Goal: Entertainment & Leisure: Consume media (video, audio)

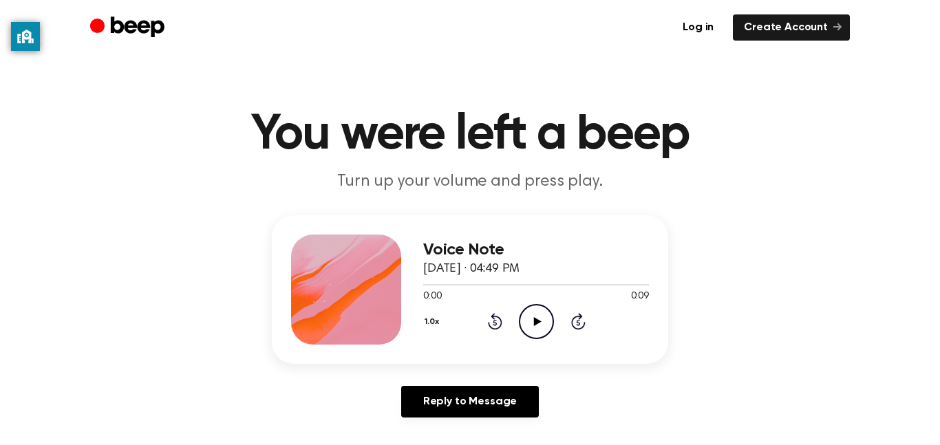
click at [531, 321] on icon "Play Audio" at bounding box center [536, 321] width 35 height 35
drag, startPoint x: 565, startPoint y: 281, endPoint x: 521, endPoint y: 284, distance: 44.1
click at [521, 284] on div at bounding box center [536, 284] width 226 height 11
click at [427, 284] on div at bounding box center [478, 284] width 111 height 1
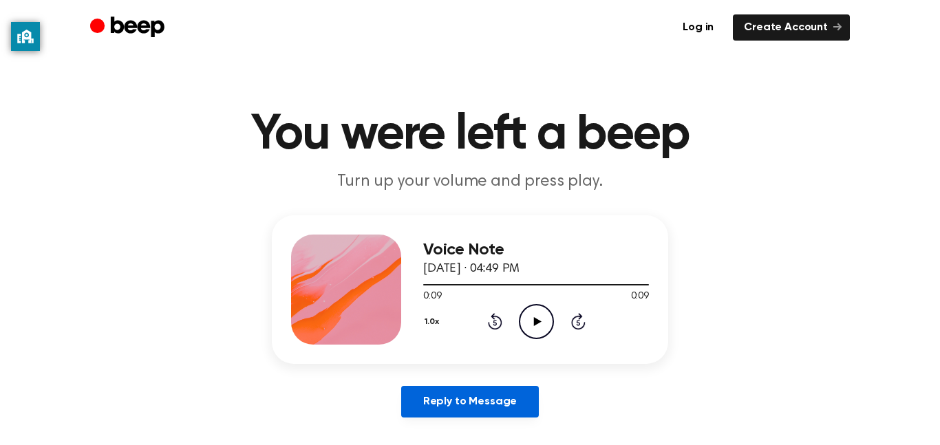
click at [447, 407] on link "Reply to Message" at bounding box center [470, 402] width 138 height 32
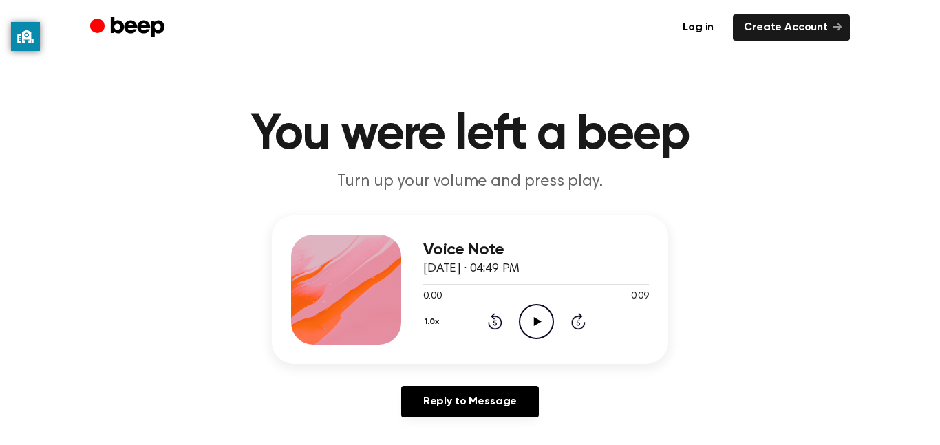
click at [531, 318] on icon "Play Audio" at bounding box center [536, 321] width 35 height 35
click at [537, 316] on icon "Play Audio" at bounding box center [536, 321] width 35 height 35
click at [539, 321] on icon at bounding box center [537, 321] width 8 height 9
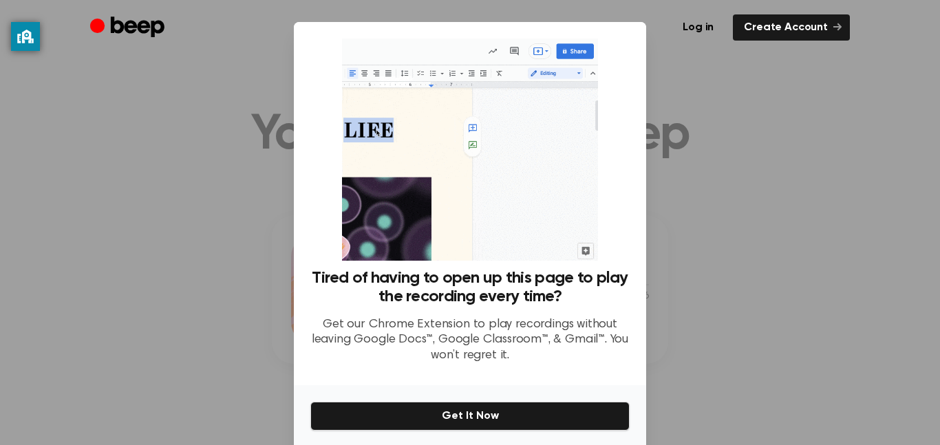
click at [638, 115] on div "Tired of having to open up this page to play the recording every time? Get our …" at bounding box center [470, 203] width 352 height 363
click at [658, 81] on div at bounding box center [470, 222] width 940 height 445
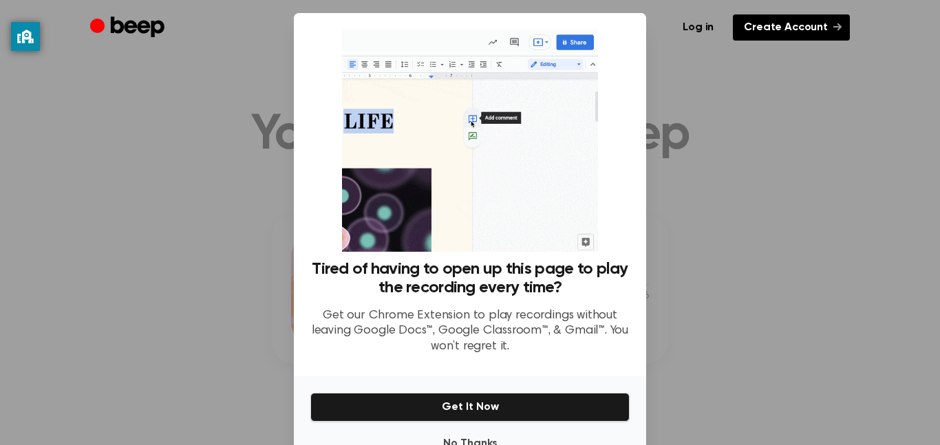
click at [843, 21] on link "Create Account" at bounding box center [791, 27] width 117 height 26
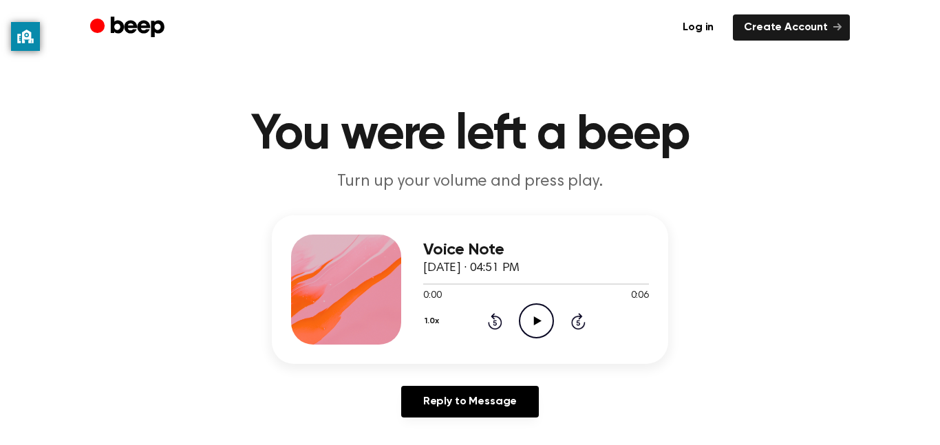
click at [542, 324] on icon "Play Audio" at bounding box center [536, 320] width 35 height 35
click at [527, 328] on icon "Play Audio" at bounding box center [536, 321] width 35 height 35
click at [426, 285] on div at bounding box center [536, 284] width 226 height 1
click at [526, 321] on icon "Play Audio" at bounding box center [536, 321] width 35 height 35
click at [538, 315] on icon "Play Audio" at bounding box center [536, 321] width 35 height 35
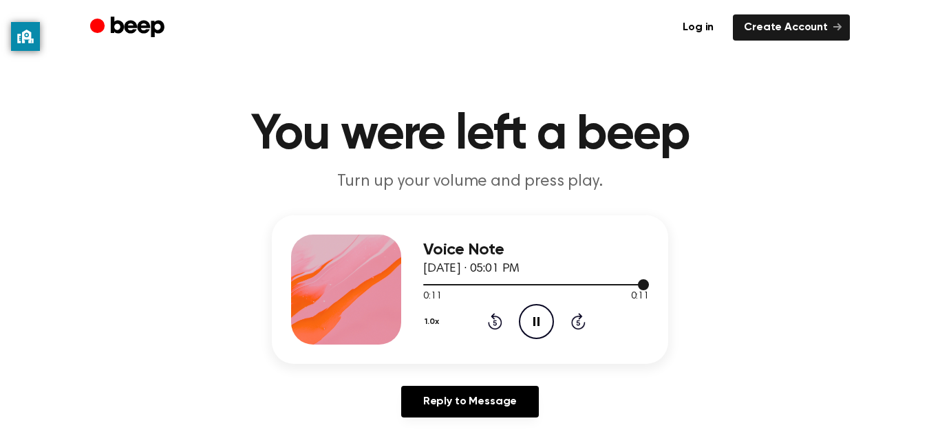
click at [425, 284] on div at bounding box center [536, 284] width 226 height 1
click at [538, 294] on div "0:00 0:11" at bounding box center [536, 297] width 226 height 14
click at [534, 311] on icon "Play Audio" at bounding box center [536, 321] width 35 height 35
click at [534, 314] on icon "Pause Audio" at bounding box center [536, 321] width 35 height 35
click at [534, 314] on icon "Play Audio" at bounding box center [536, 321] width 35 height 35
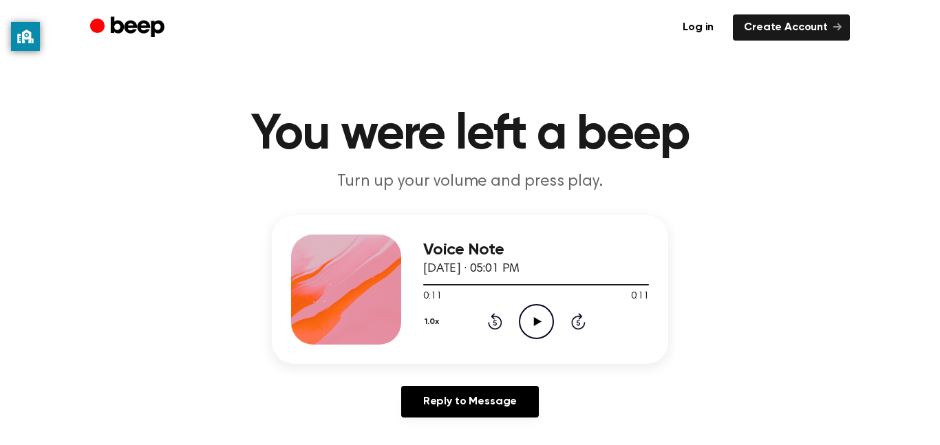
click at [531, 311] on icon "Play Audio" at bounding box center [536, 321] width 35 height 35
click at [544, 331] on icon "Play Audio" at bounding box center [536, 321] width 35 height 35
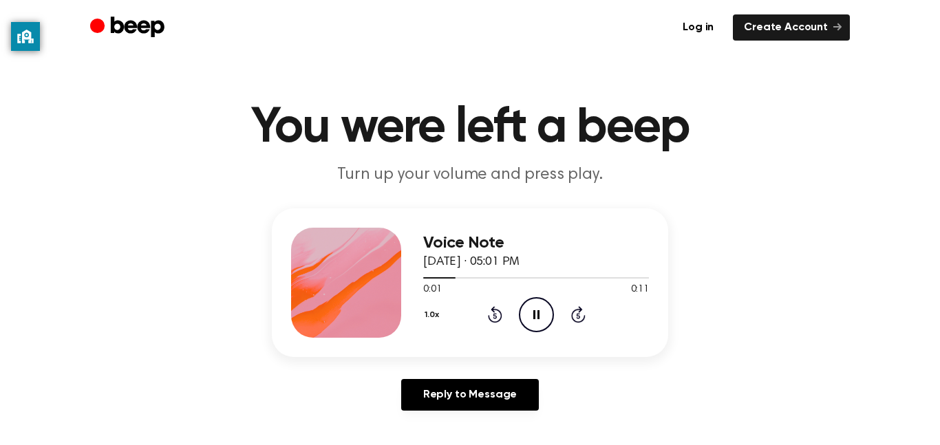
scroll to position [9, 0]
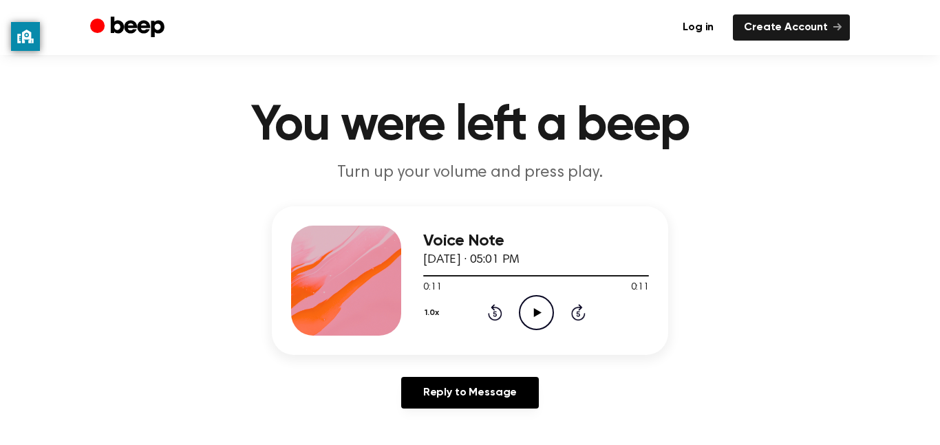
click at [544, 314] on icon "Play Audio" at bounding box center [536, 312] width 35 height 35
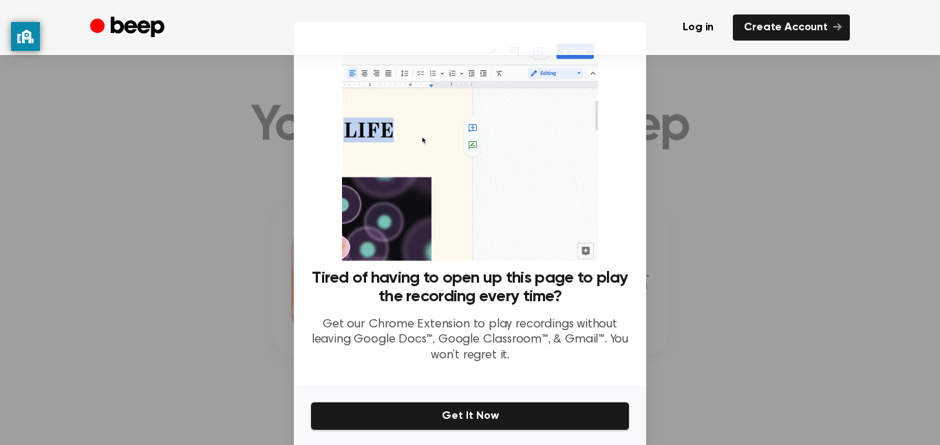
click at [835, 297] on div at bounding box center [470, 222] width 940 height 445
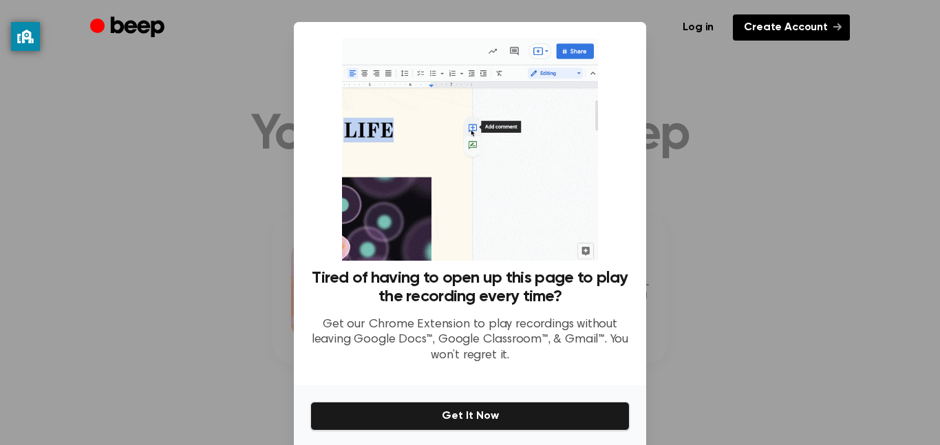
click at [836, 26] on icon at bounding box center [837, 27] width 8 height 8
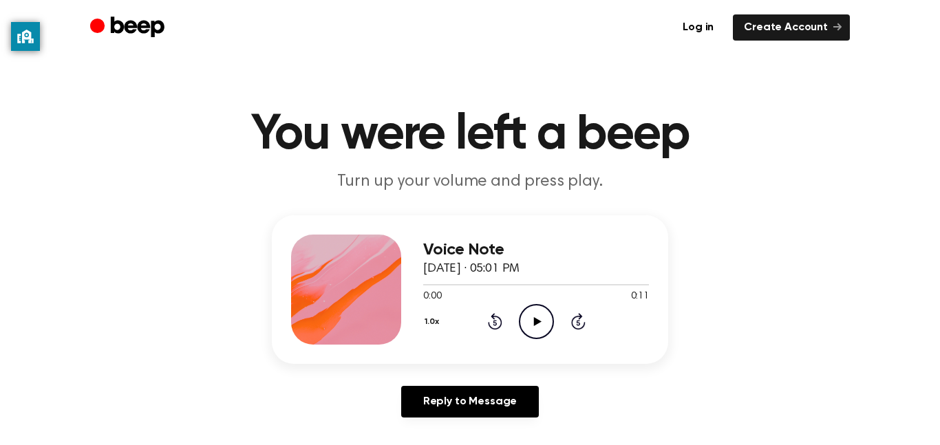
click at [528, 330] on icon "Play Audio" at bounding box center [536, 321] width 35 height 35
click at [537, 310] on icon "Play Audio" at bounding box center [536, 321] width 35 height 35
click at [546, 314] on icon "Pause Audio" at bounding box center [536, 321] width 35 height 35
click at [435, 279] on div at bounding box center [536, 284] width 226 height 11
click at [539, 325] on icon "Play Audio" at bounding box center [536, 321] width 35 height 35
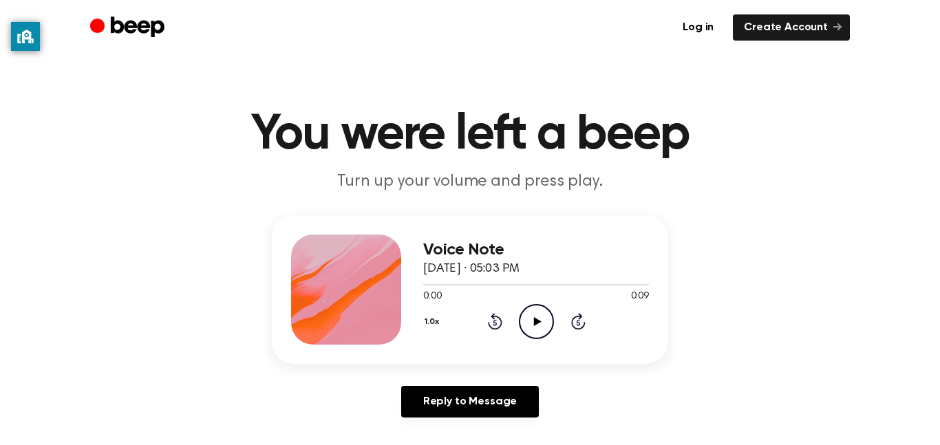
click at [540, 325] on icon "Play Audio" at bounding box center [536, 321] width 35 height 35
click at [536, 315] on icon "Play Audio" at bounding box center [536, 321] width 35 height 35
click at [423, 284] on div at bounding box center [493, 284] width 141 height 1
click at [542, 314] on icon "Play Audio" at bounding box center [536, 321] width 35 height 35
click at [545, 324] on icon "Play Audio" at bounding box center [536, 321] width 35 height 35
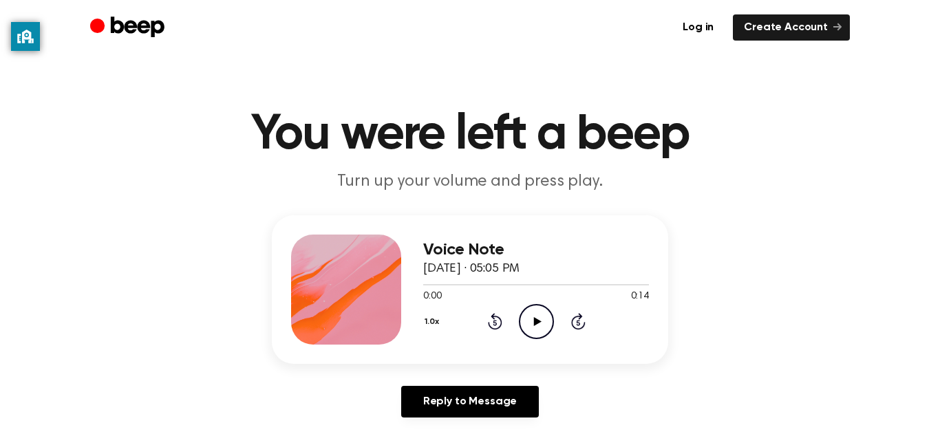
click at [538, 323] on icon "Play Audio" at bounding box center [536, 321] width 35 height 35
click at [526, 326] on icon "Play Audio" at bounding box center [536, 321] width 35 height 35
